Goal: Information Seeking & Learning: Learn about a topic

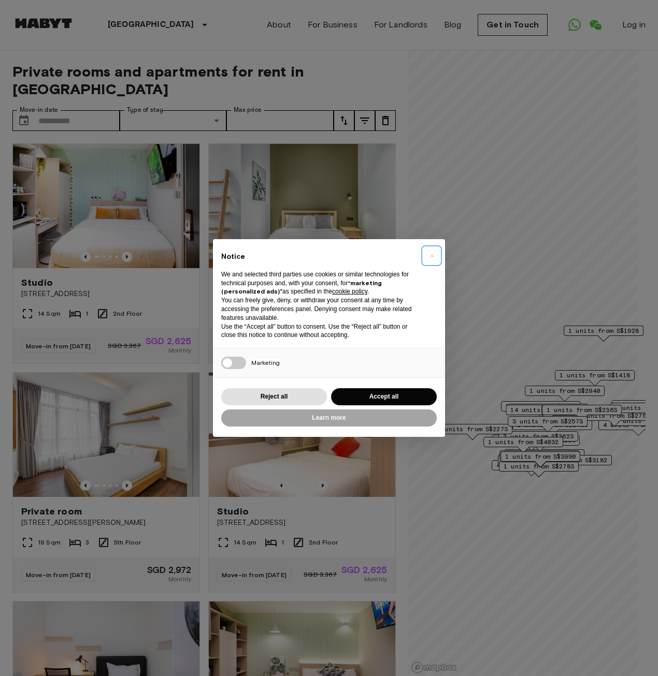
click at [434, 254] on button "×" at bounding box center [431, 255] width 17 height 17
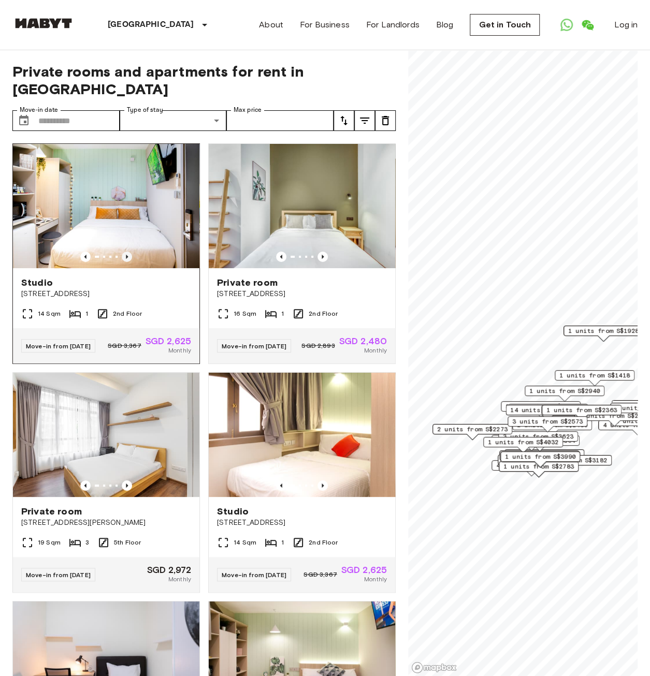
click at [125, 252] on icon "Previous image" at bounding box center [127, 257] width 10 height 10
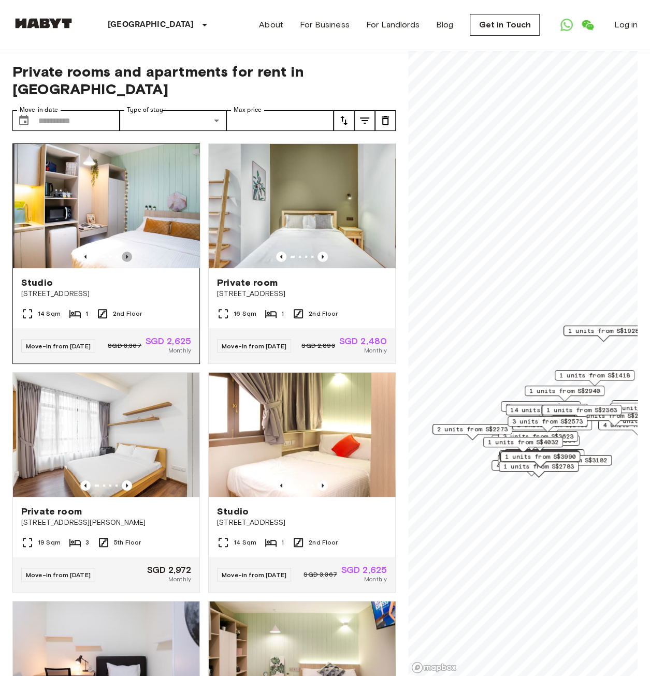
click at [125, 252] on icon "Previous image" at bounding box center [127, 257] width 10 height 10
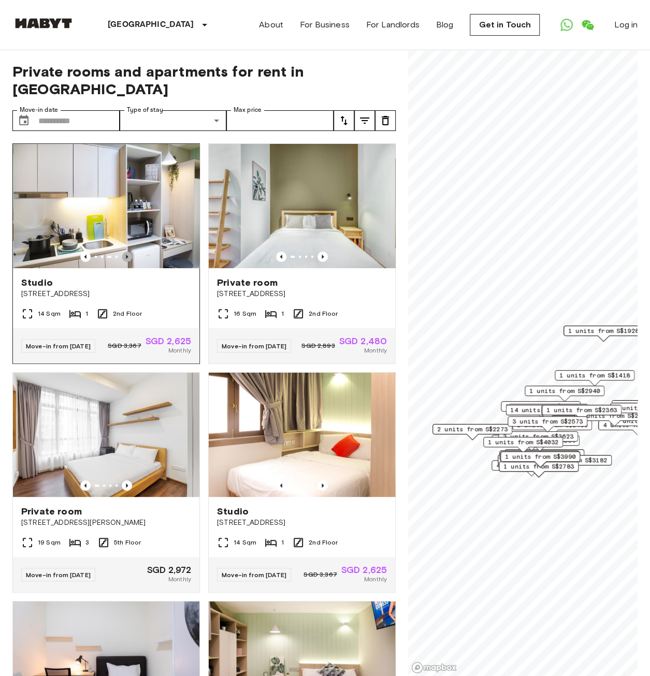
click at [125, 252] on icon "Previous image" at bounding box center [127, 257] width 10 height 10
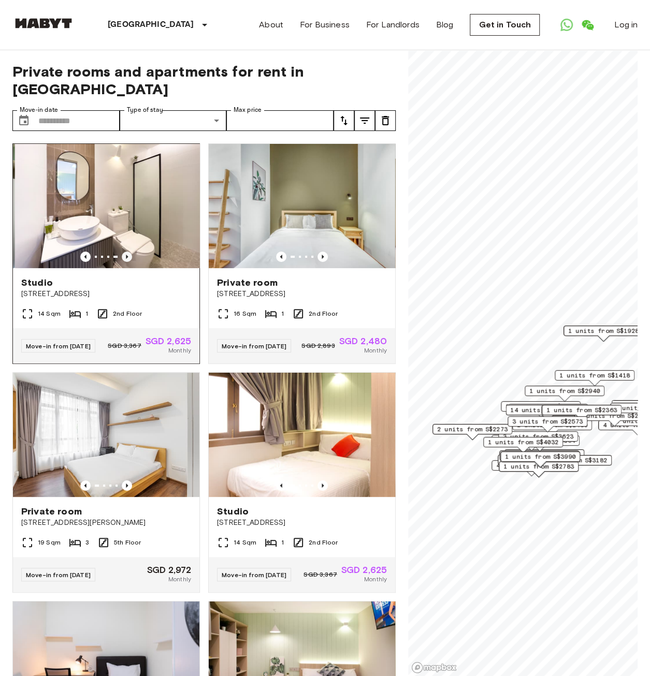
click at [125, 252] on icon "Previous image" at bounding box center [127, 257] width 10 height 10
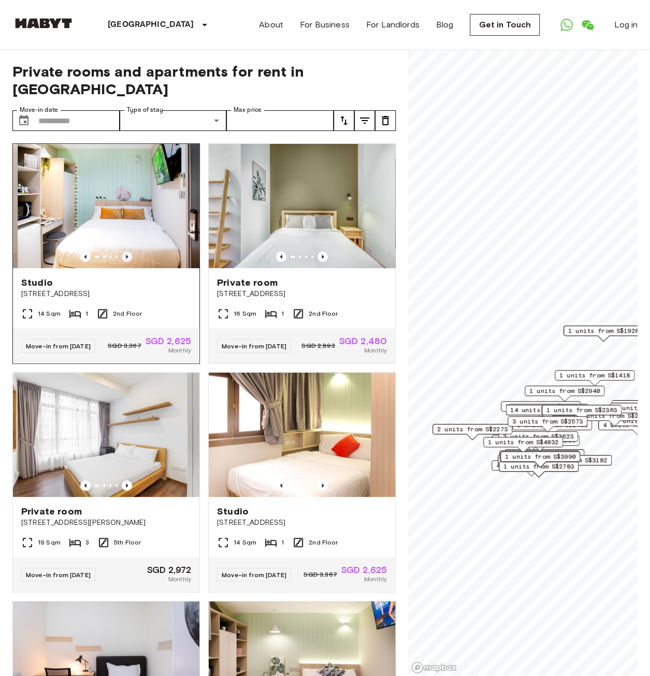
click at [125, 252] on icon "Previous image" at bounding box center [127, 257] width 10 height 10
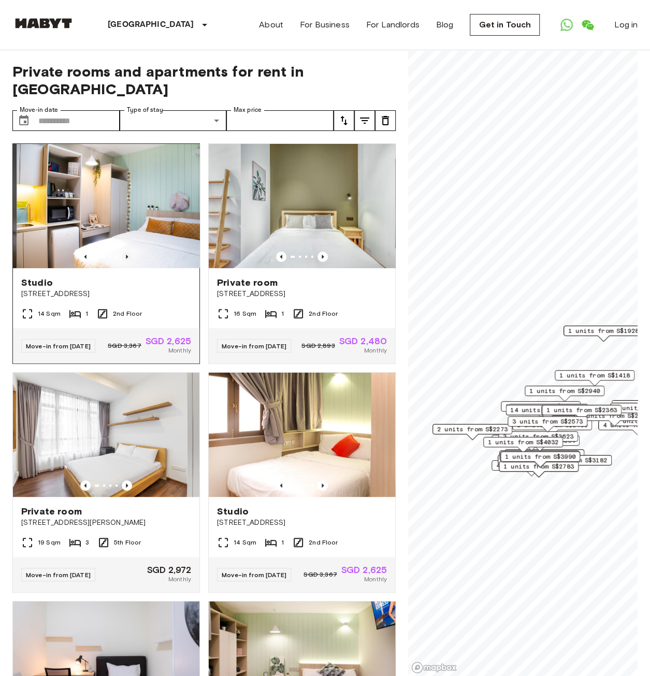
click at [125, 252] on icon "Previous image" at bounding box center [127, 257] width 10 height 10
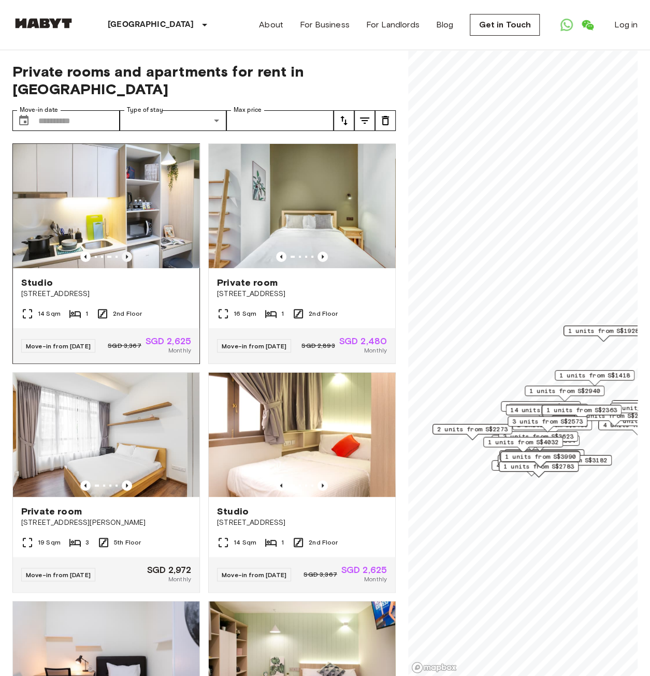
click at [125, 252] on icon "Previous image" at bounding box center [127, 257] width 10 height 10
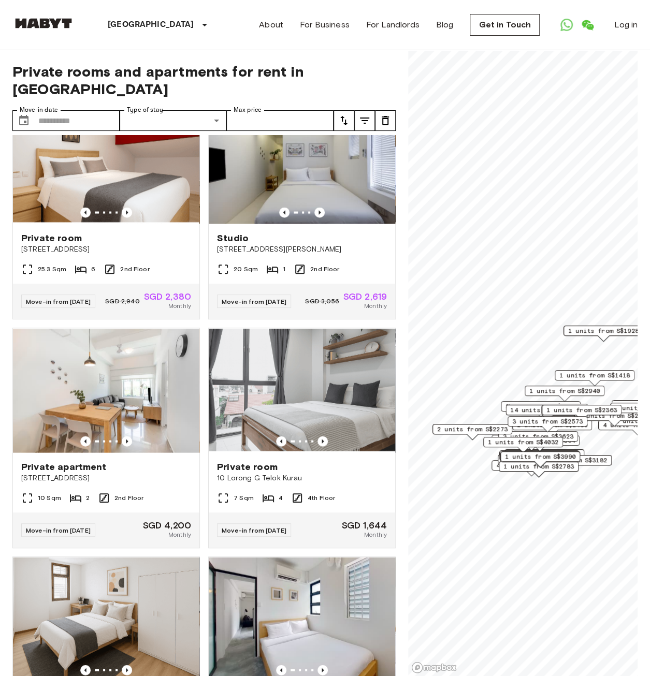
scroll to position [960, 0]
click at [126, 446] on icon "Previous image" at bounding box center [127, 441] width 10 height 10
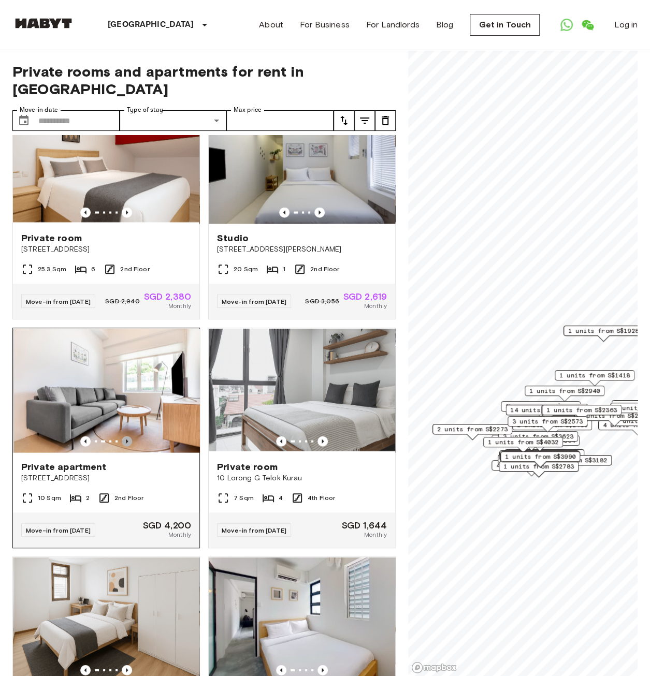
click at [126, 446] on icon "Previous image" at bounding box center [127, 441] width 10 height 10
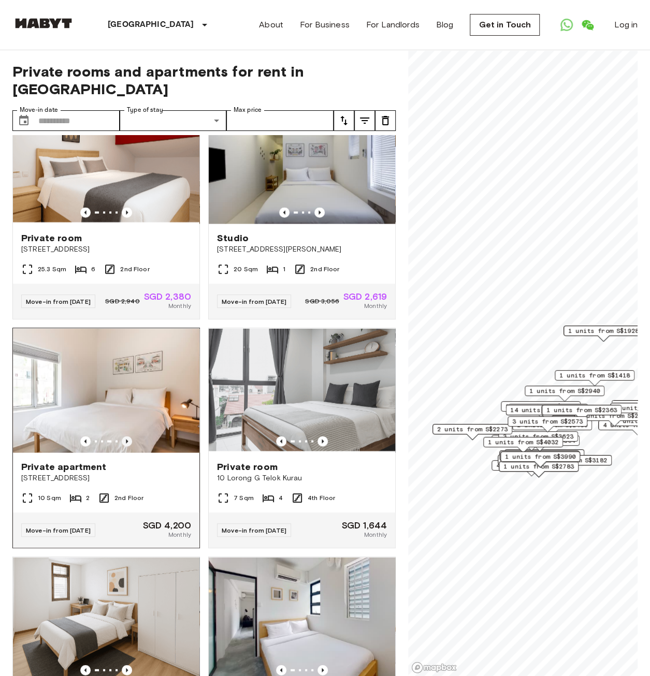
click at [126, 446] on icon "Previous image" at bounding box center [127, 441] width 10 height 10
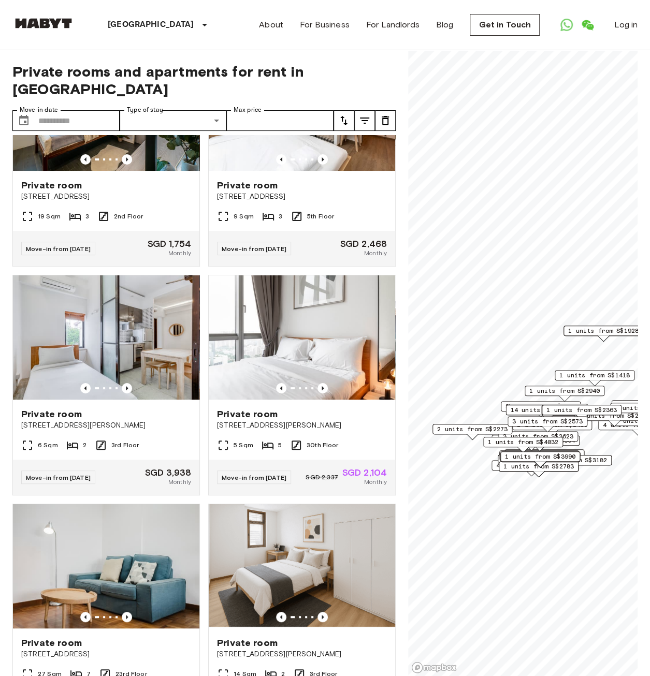
scroll to position [1935, 0]
click at [318, 393] on icon "Previous image" at bounding box center [322, 388] width 10 height 10
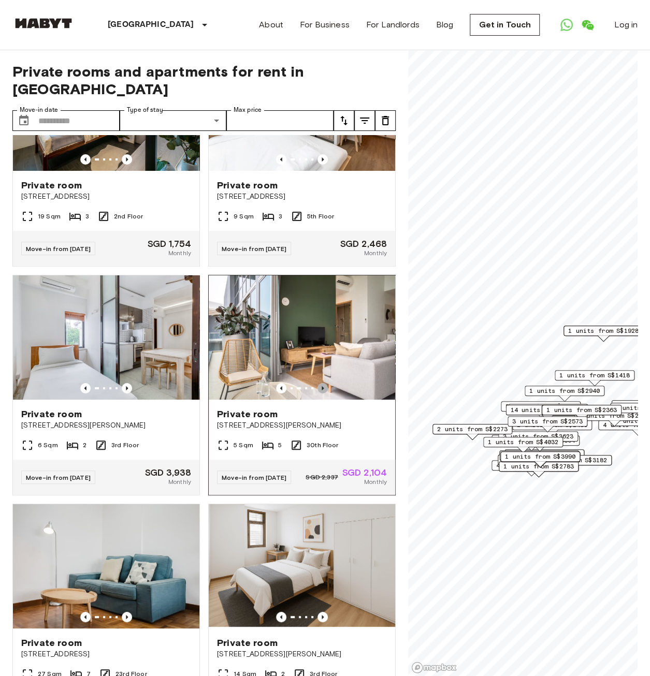
click at [318, 393] on icon "Previous image" at bounding box center [322, 388] width 10 height 10
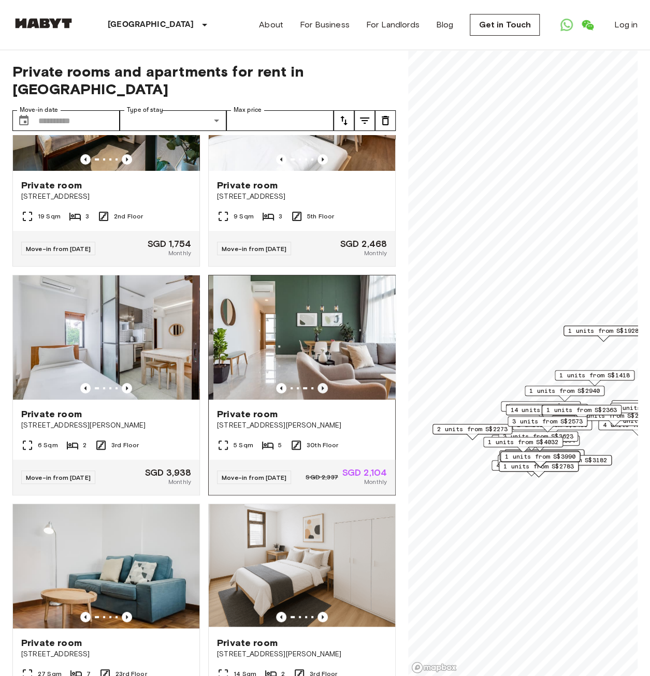
click at [317, 393] on icon "Previous image" at bounding box center [322, 388] width 10 height 10
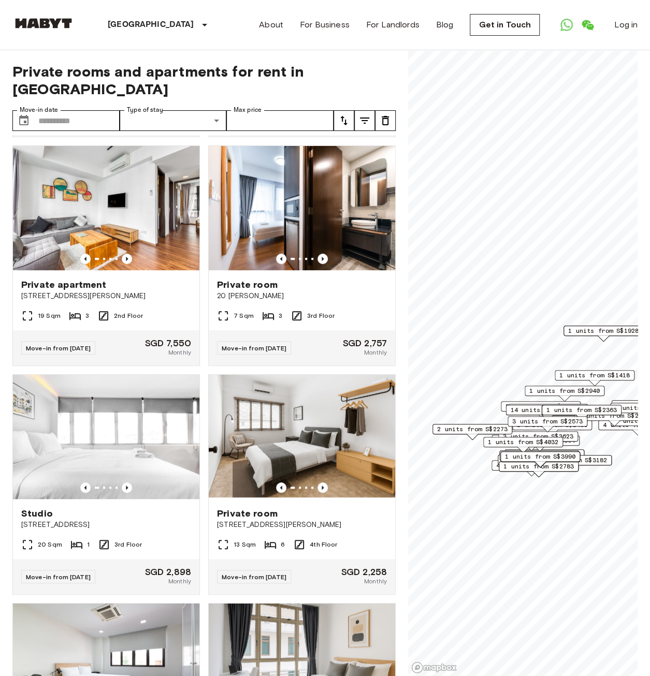
scroll to position [7993, 0]
